Goal: Transaction & Acquisition: Purchase product/service

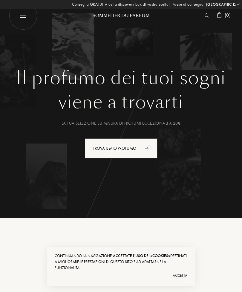
select select "IT"
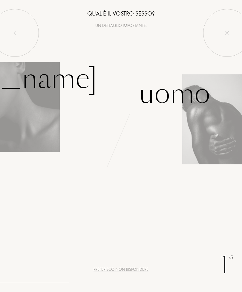
click at [177, 98] on div "Uomo" at bounding box center [174, 94] width 71 height 40
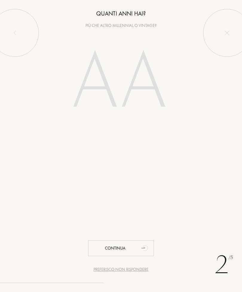
click at [151, 109] on input "number" at bounding box center [121, 83] width 129 height 103
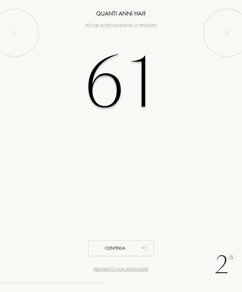
type input "61"
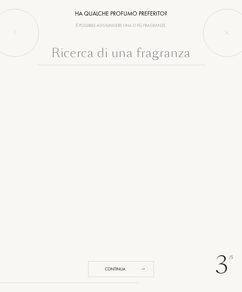
click at [174, 61] on input "text" at bounding box center [121, 55] width 168 height 22
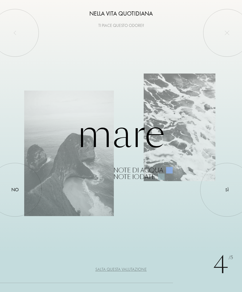
click at [228, 193] on div "Sì" at bounding box center [227, 190] width 4 height 7
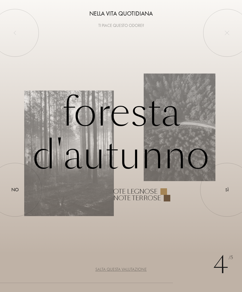
click at [14, 188] on div "No" at bounding box center [14, 189] width 7 height 7
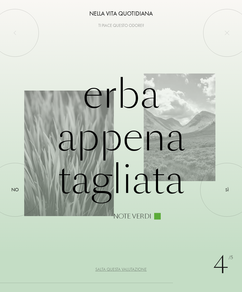
click at [227, 188] on div "Sì" at bounding box center [227, 190] width 4 height 7
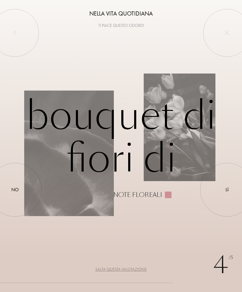
click at [15, 190] on div at bounding box center [15, 190] width 0 height 0
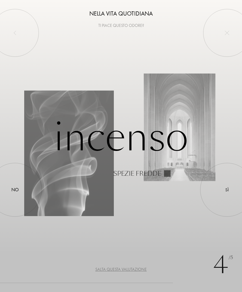
click at [227, 192] on div "Sì" at bounding box center [227, 190] width 4 height 7
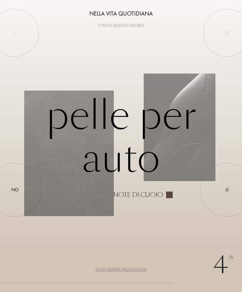
click at [227, 190] on div at bounding box center [227, 190] width 0 height 0
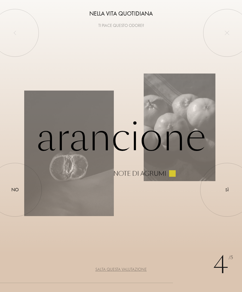
click at [227, 190] on div at bounding box center [227, 190] width 0 height 0
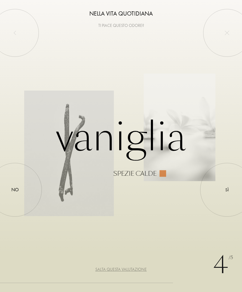
click at [227, 190] on div at bounding box center [227, 190] width 0 height 0
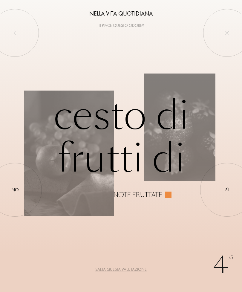
click at [227, 190] on div at bounding box center [227, 190] width 0 height 0
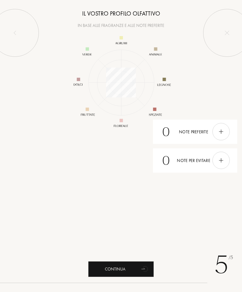
scroll to position [78, 78]
click at [115, 267] on div "Continua" at bounding box center [121, 269] width 66 height 16
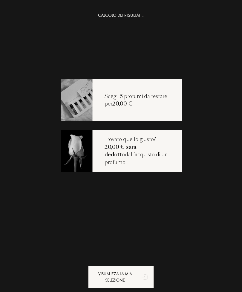
click at [213, 139] on div "CALCOLO DEI RISULTATI... Scegli 5 profumi da testare per 20,00 € Trovato quello…" at bounding box center [121, 158] width 242 height 292
click at [136, 149] on span "20,00 € sarà dedotto" at bounding box center [121, 150] width 32 height 15
click at [156, 102] on div "Scegli 5 profumi da testare per 20,00 €" at bounding box center [137, 100] width 89 height 15
click at [77, 153] on img at bounding box center [76, 150] width 32 height 43
click at [78, 99] on img at bounding box center [76, 99] width 32 height 43
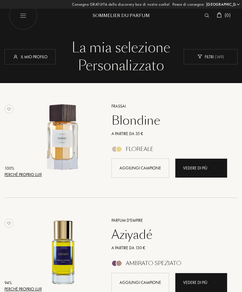
select select "IT"
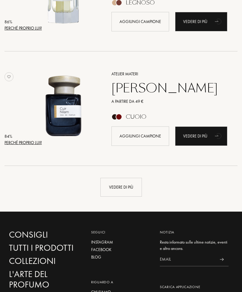
scroll to position [1060, 0]
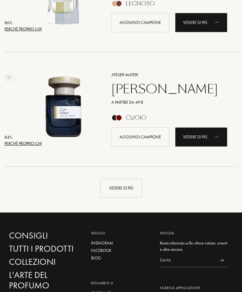
click at [126, 186] on div "Vedere di più" at bounding box center [121, 188] width 42 height 19
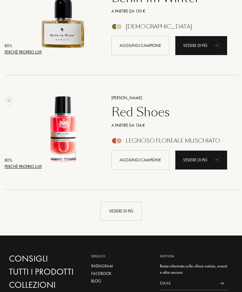
scroll to position [2181, 0]
click at [129, 212] on div "Vedere di più" at bounding box center [121, 211] width 42 height 19
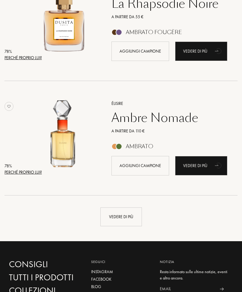
scroll to position [3319, 0]
click at [129, 225] on div "Vedere di più" at bounding box center [121, 216] width 42 height 19
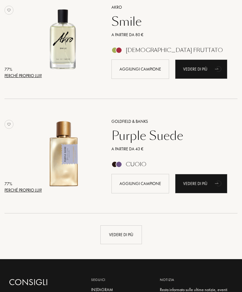
scroll to position [4445, 0]
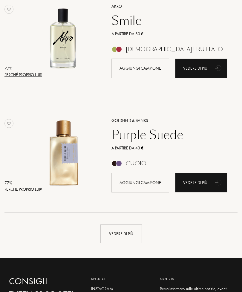
click at [130, 236] on div "Vedere di più" at bounding box center [121, 234] width 42 height 19
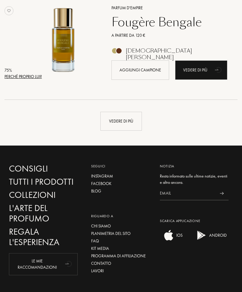
scroll to position [5701, 0]
click at [112, 127] on div "Vedere di più" at bounding box center [121, 121] width 42 height 19
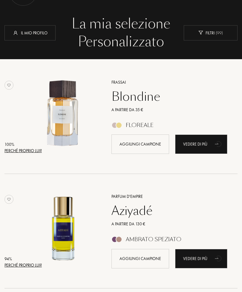
scroll to position [27, 0]
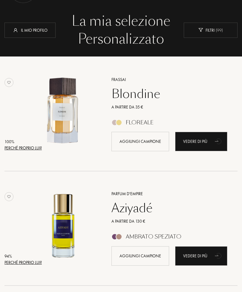
click at [28, 262] on div "Perché proprio lui?" at bounding box center [22, 262] width 37 height 6
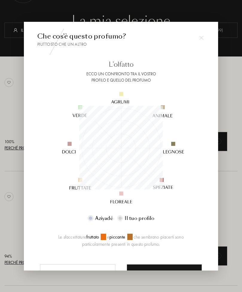
scroll to position [84, 84]
click at [203, 40] on img at bounding box center [201, 38] width 4 height 4
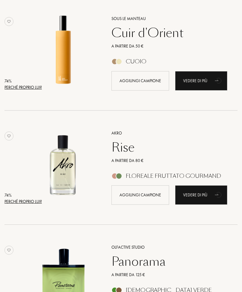
scroll to position [6870, 0]
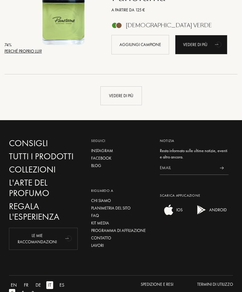
click at [117, 102] on div "Vedere di più" at bounding box center [121, 95] width 42 height 19
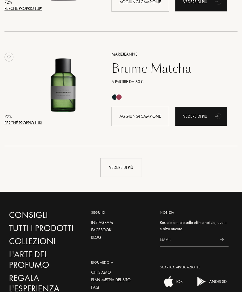
scroll to position [7940, 0]
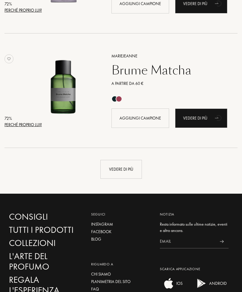
click at [129, 169] on div "Vedere di più" at bounding box center [121, 169] width 42 height 19
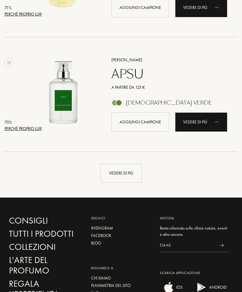
scroll to position [9098, 0]
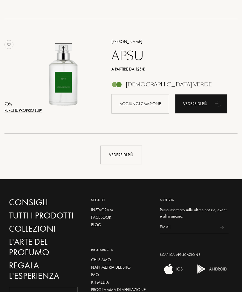
click at [134, 158] on div "Vedere di più" at bounding box center [121, 155] width 42 height 19
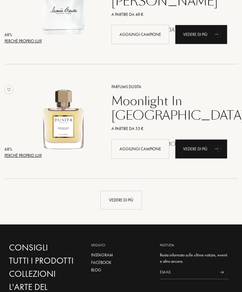
scroll to position [10196, 0]
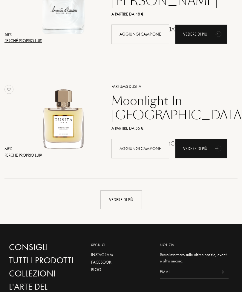
click at [137, 197] on div "Vedere di più" at bounding box center [121, 199] width 42 height 19
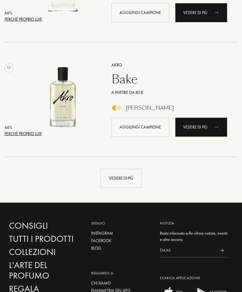
scroll to position [11361, 0]
click at [140, 176] on div "Vedere di più" at bounding box center [121, 178] width 42 height 19
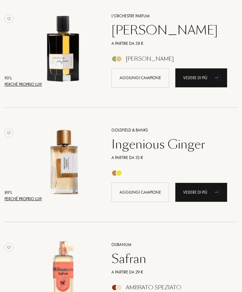
scroll to position [0, 0]
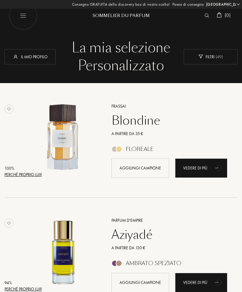
click at [20, 16] on img at bounding box center [23, 15] width 28 height 28
select select "IT"
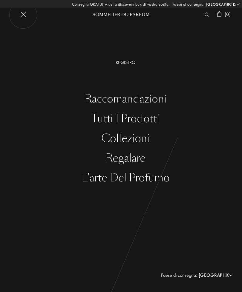
click at [115, 138] on div "Collezioni" at bounding box center [125, 138] width 233 height 12
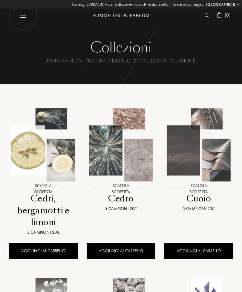
select select "IT"
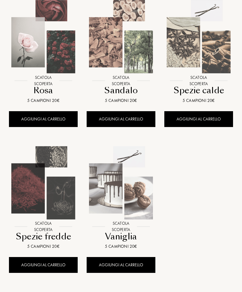
scroll to position [583, 0]
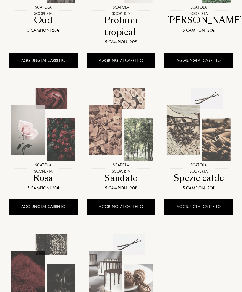
click at [199, 144] on img at bounding box center [199, 125] width 78 height 78
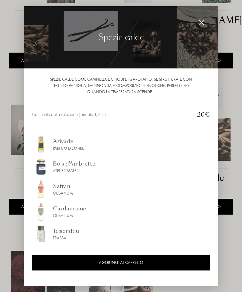
click at [227, 172] on div at bounding box center [121, 155] width 242 height 311
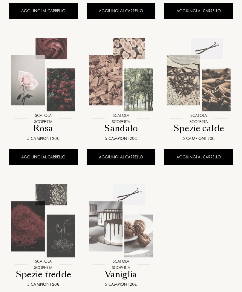
scroll to position [538, 0]
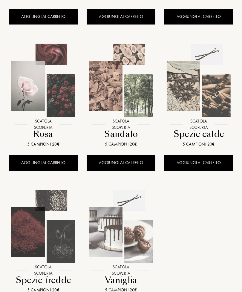
click at [147, 109] on img at bounding box center [121, 81] width 78 height 78
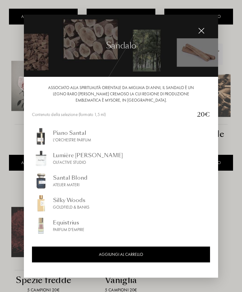
click at [199, 34] on img at bounding box center [201, 31] width 7 height 7
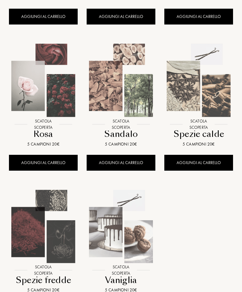
click at [46, 93] on img at bounding box center [43, 81] width 78 height 78
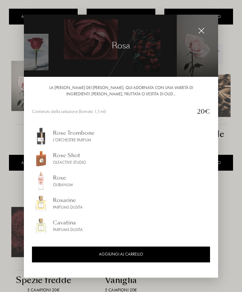
click at [198, 35] on div at bounding box center [202, 31] width 12 height 12
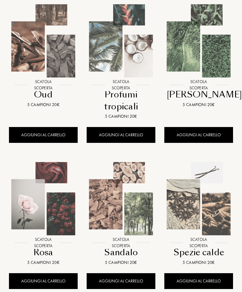
scroll to position [417, 0]
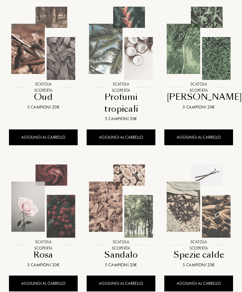
click at [107, 49] on img at bounding box center [121, 43] width 78 height 78
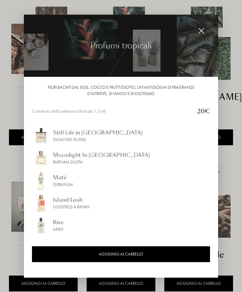
click at [201, 31] on img at bounding box center [201, 31] width 7 height 7
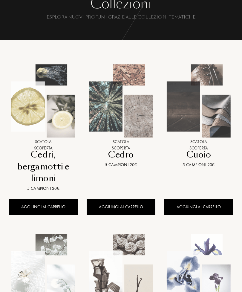
scroll to position [0, 0]
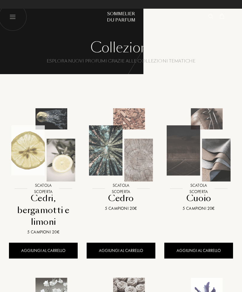
select select "IT"
